Goal: Task Accomplishment & Management: Use online tool/utility

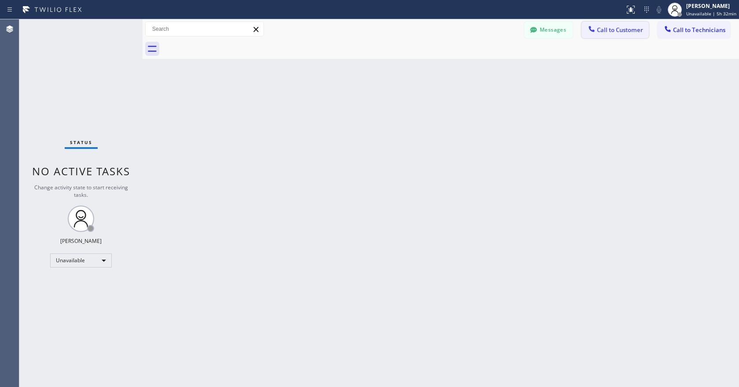
click at [607, 29] on span "Call to Customer" at bounding box center [620, 30] width 46 height 8
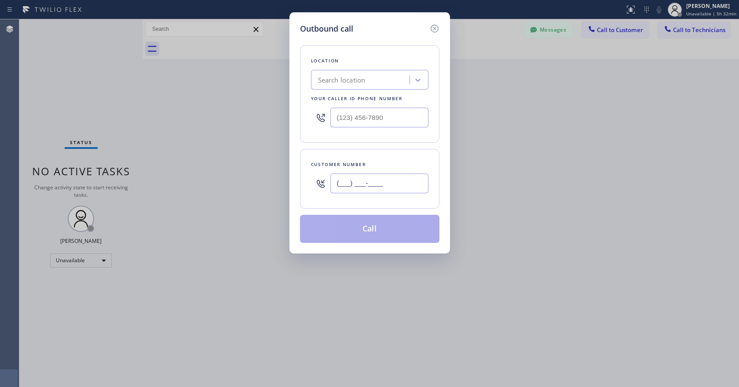
click at [373, 183] on input "(___) ___-____" at bounding box center [379, 184] width 98 height 20
paste input "949) 246-1800"
type input "(949) 246-1800"
click at [351, 119] on input "(___) ___-____" at bounding box center [379, 118] width 98 height 20
paste input "833) 558-1241"
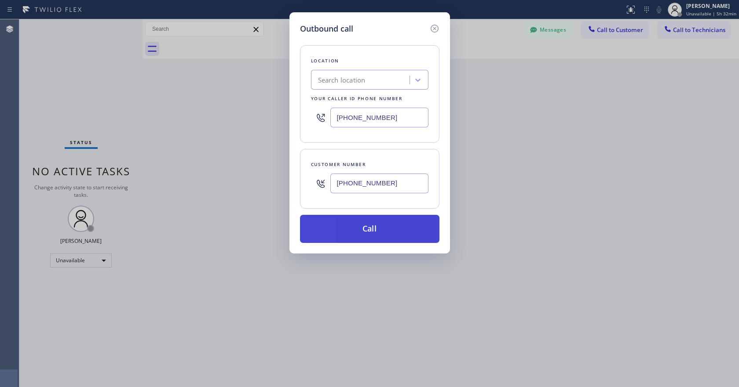
type input "(833) 558-1241"
click at [395, 234] on button "Call" at bounding box center [369, 229] width 139 height 28
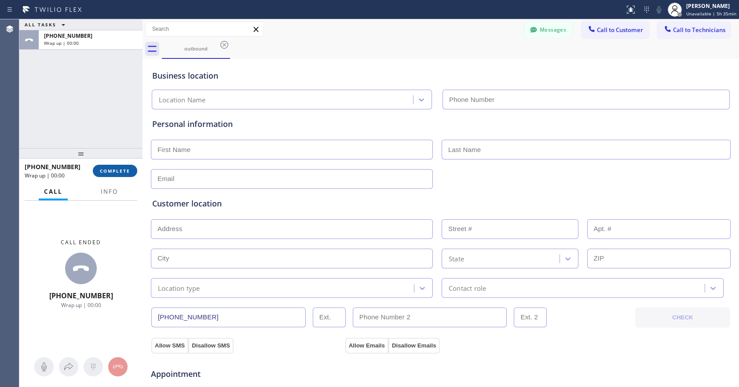
click at [115, 171] on span "COMPLETE" at bounding box center [115, 171] width 30 height 6
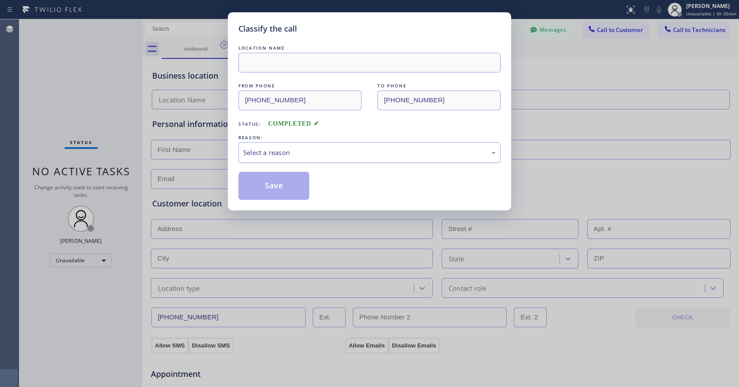
click at [276, 157] on div "Select a reason" at bounding box center [369, 153] width 252 height 10
click at [295, 157] on div "Existing Customer - ETA/PI/REDO/complain/cancel" at bounding box center [369, 153] width 252 height 10
click at [277, 195] on button "Save" at bounding box center [273, 186] width 71 height 28
